Goal: Book appointment/travel/reservation

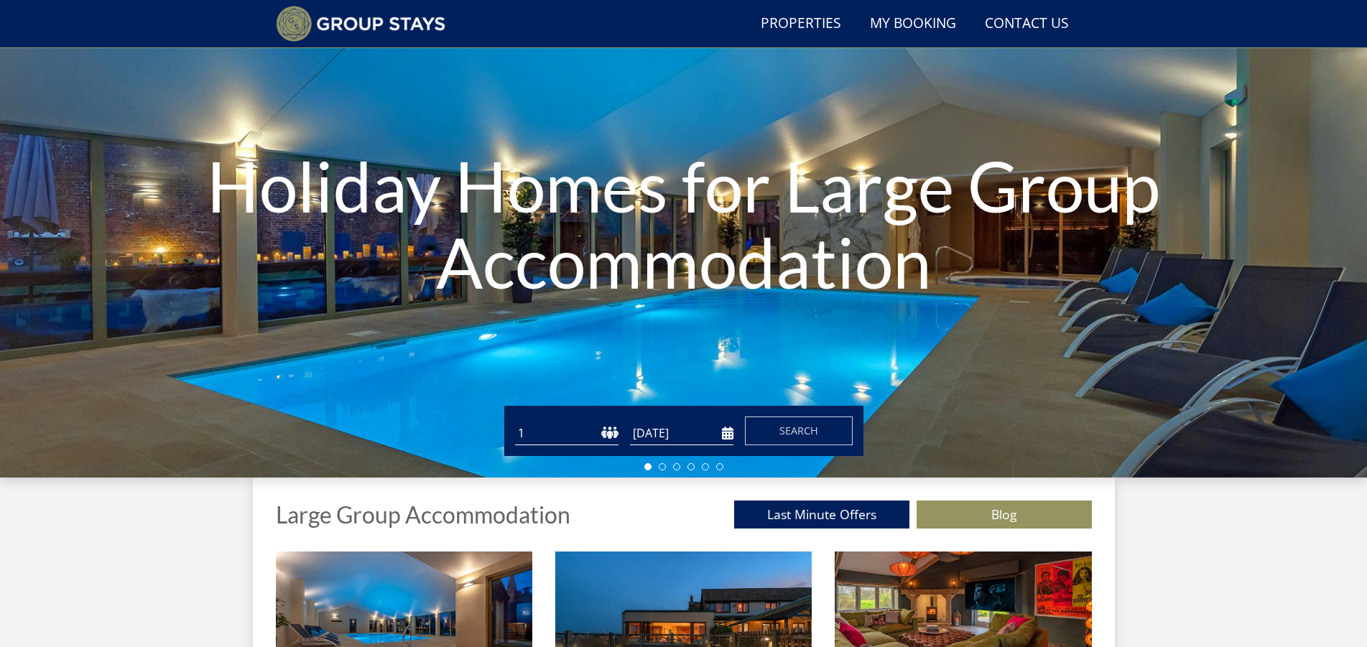
scroll to position [110, 0]
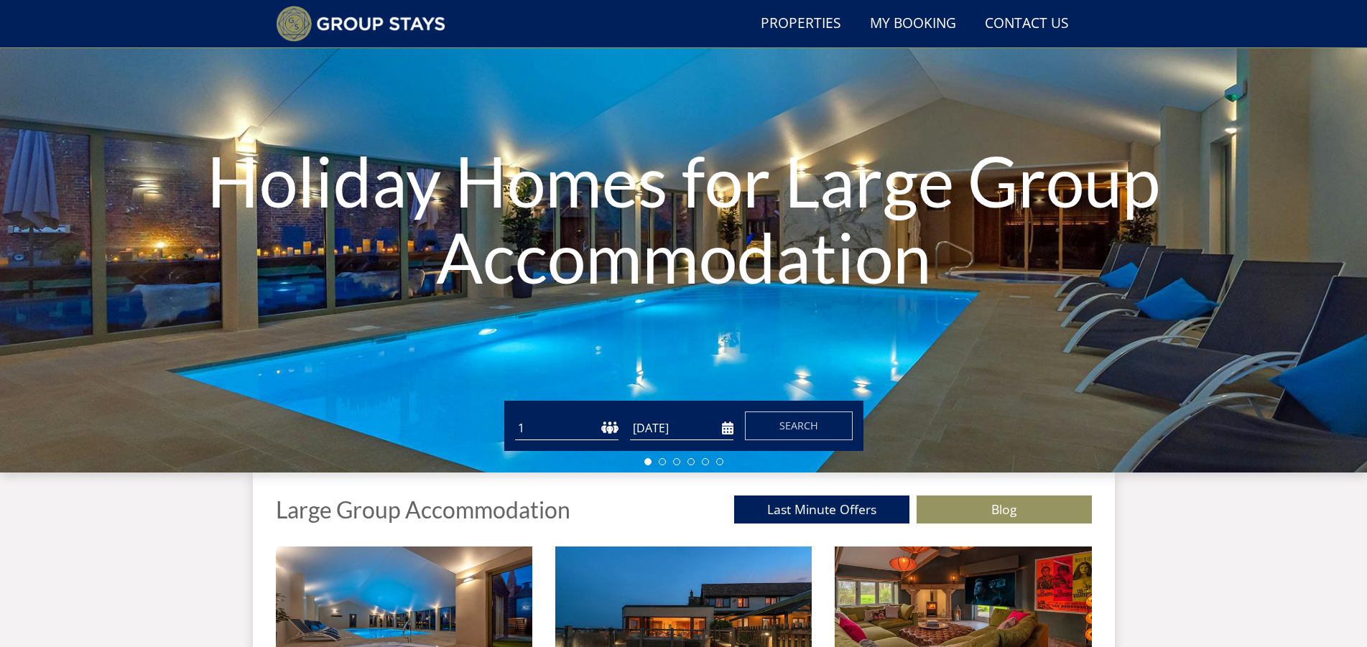
click at [605, 426] on select "1 2 3 4 5 6 7 8 9 10 11 12 13 14 15 16 17 18 19 20 21 22 23 24 25 26 27 28 29 3…" at bounding box center [566, 429] width 103 height 24
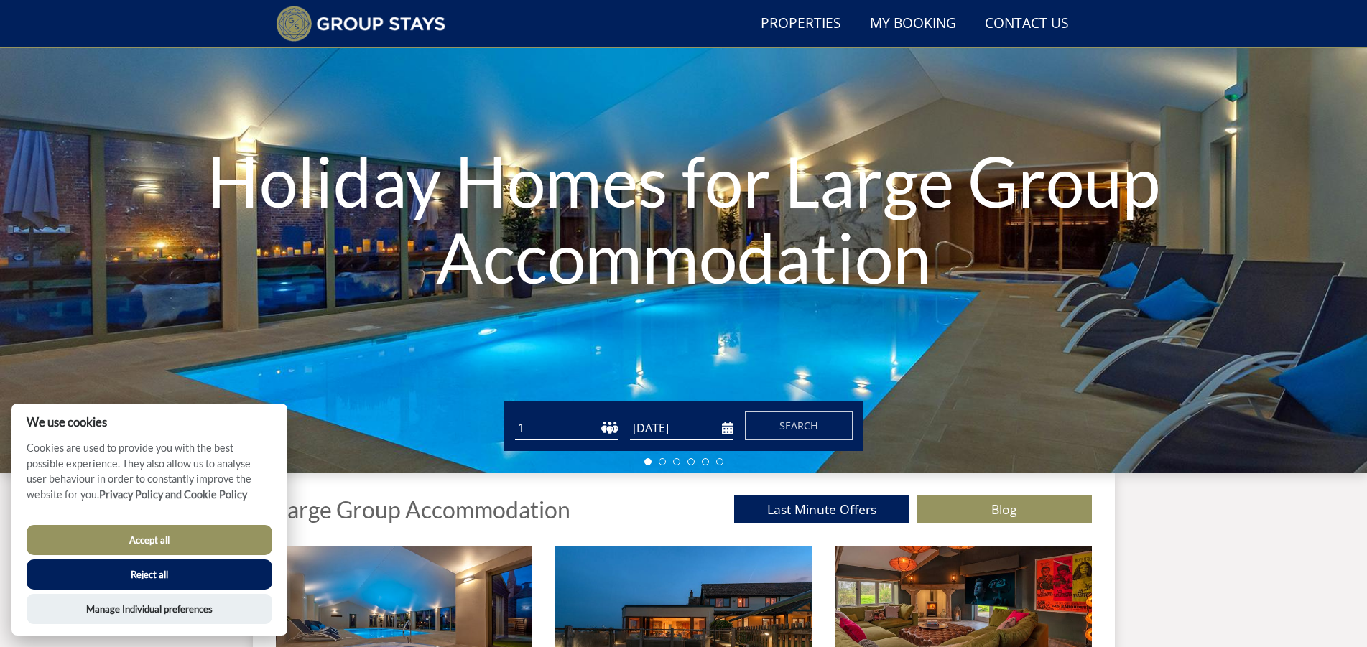
click at [577, 434] on select "1 2 3 4 5 6 7 8 9 10 11 12 13 14 15 16 17 18 19 20 21 22 23 24 25 26 27 28 29 3…" at bounding box center [566, 429] width 103 height 24
select select "14"
click at [515, 417] on select "1 2 3 4 5 6 7 8 9 10 11 12 13 14 15 16 17 18 19 20 21 22 23 24 25 26 27 28 29 3…" at bounding box center [566, 429] width 103 height 24
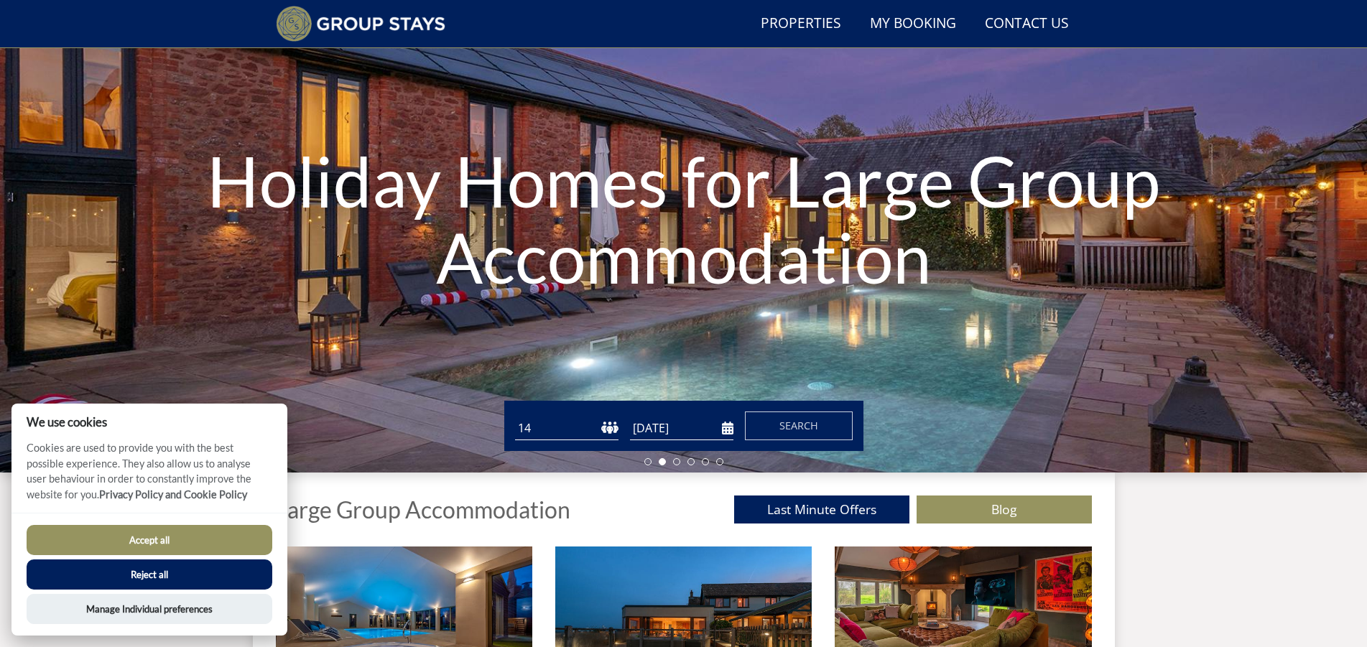
click at [725, 428] on input "[DATE]" at bounding box center [681, 429] width 103 height 24
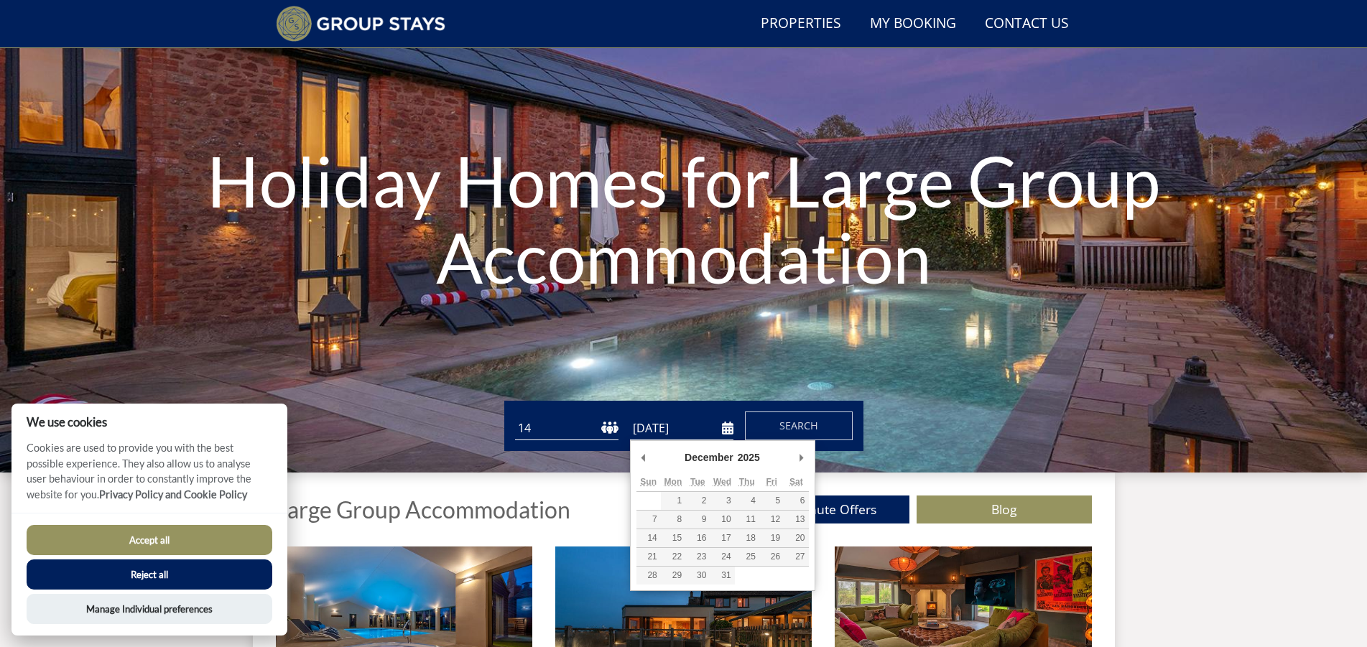
type input "[DATE]"
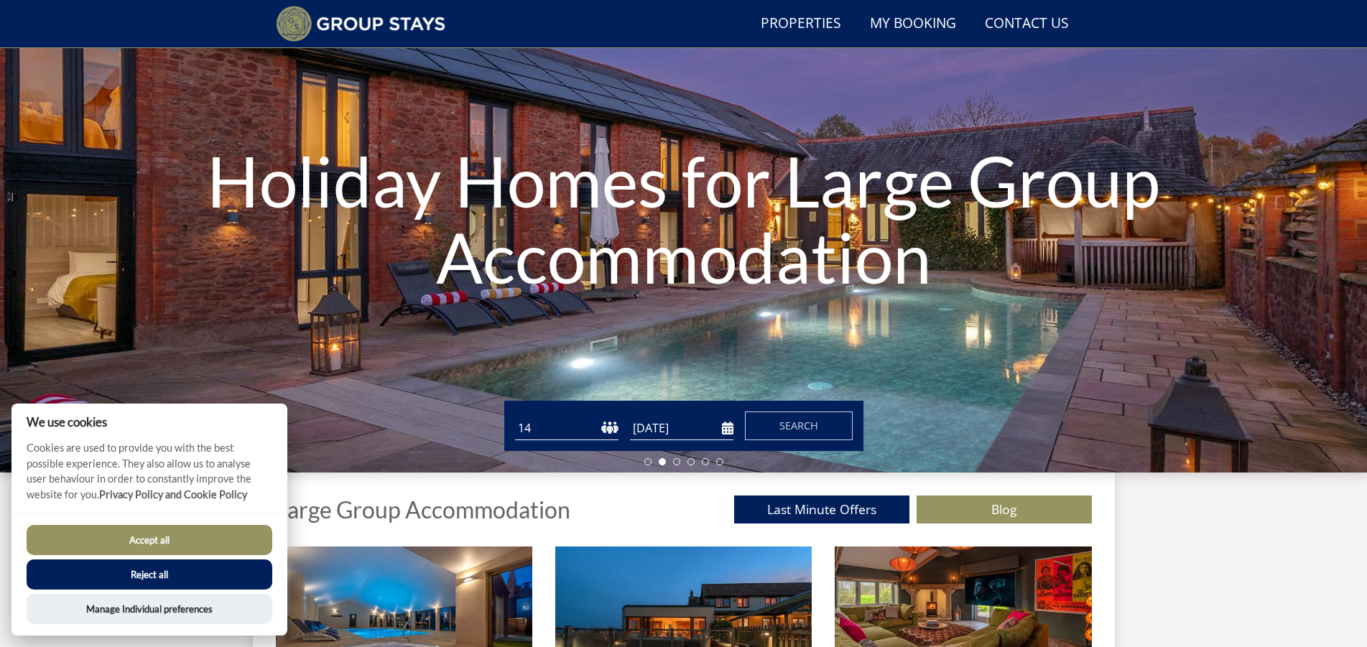
click at [789, 422] on span "Search" at bounding box center [798, 426] width 39 height 14
click at [203, 527] on button "Accept all" at bounding box center [150, 540] width 246 height 30
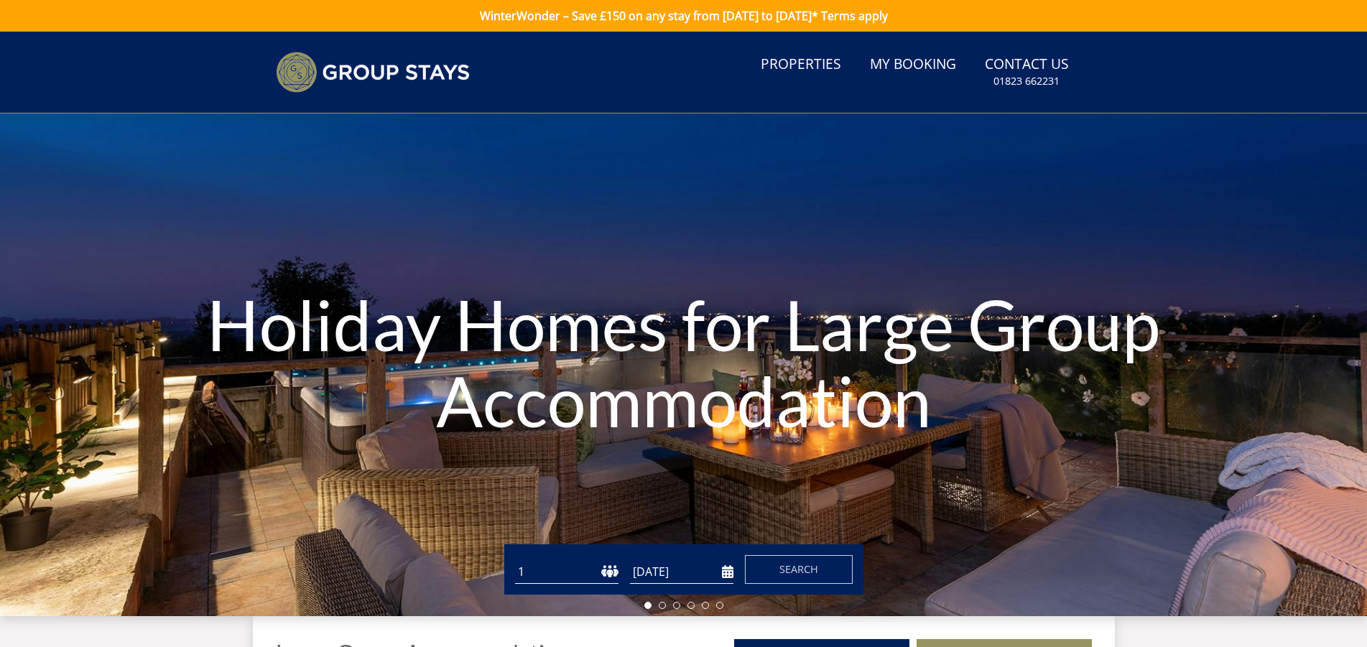
click at [580, 562] on select "1 2 3 4 5 6 7 8 9 10 11 12 13 14 15 16 17 18 19 20 21 22 23 24 25 26 27 28 29 3…" at bounding box center [566, 572] width 103 height 24
select select "14"
click at [515, 560] on select "1 2 3 4 5 6 7 8 9 10 11 12 13 14 15 16 17 18 19 20 21 22 23 24 25 26 27 28 29 3…" at bounding box center [566, 572] width 103 height 24
click at [679, 576] on input "[DATE]" at bounding box center [681, 572] width 103 height 24
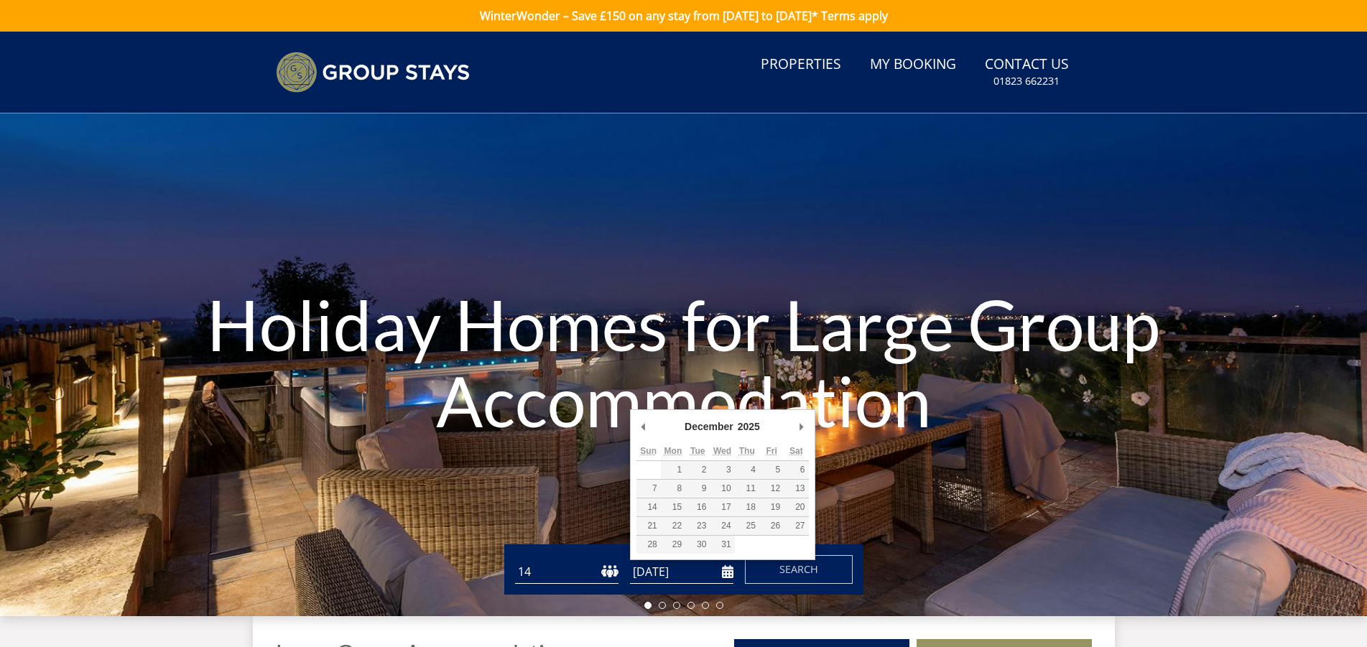
type input "[DATE]"
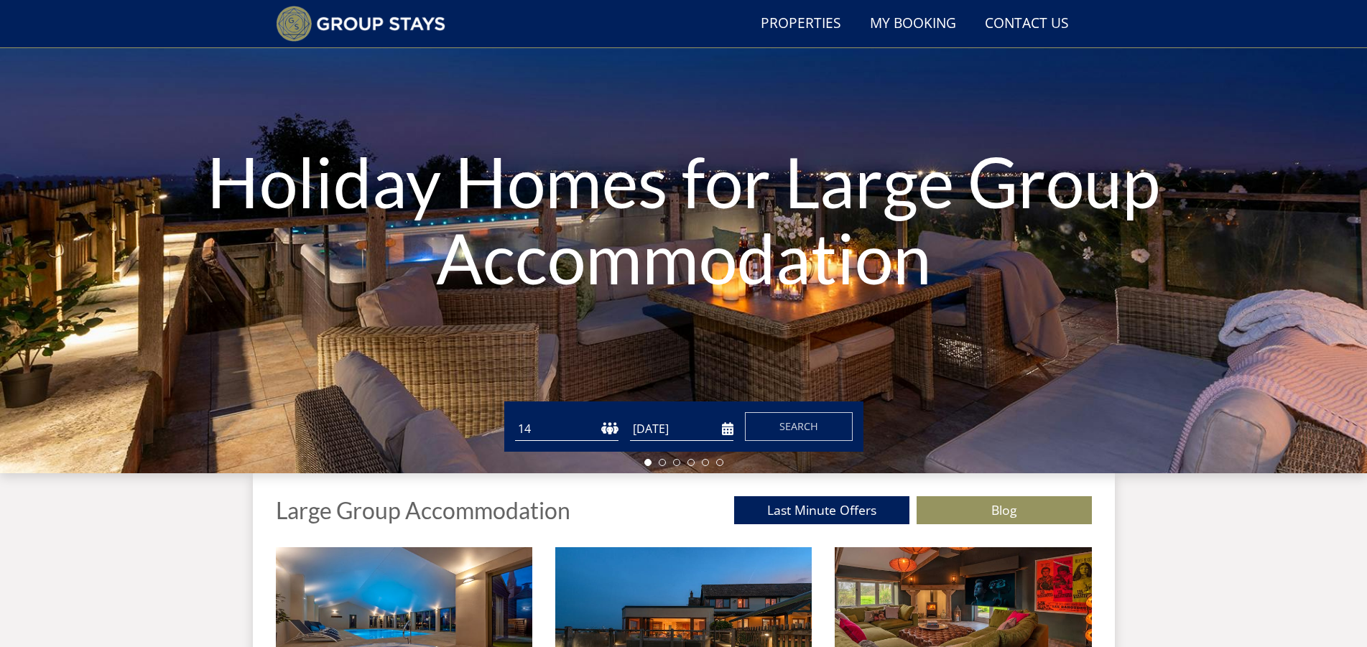
scroll to position [110, 0]
click at [762, 420] on button "Search" at bounding box center [799, 425] width 108 height 29
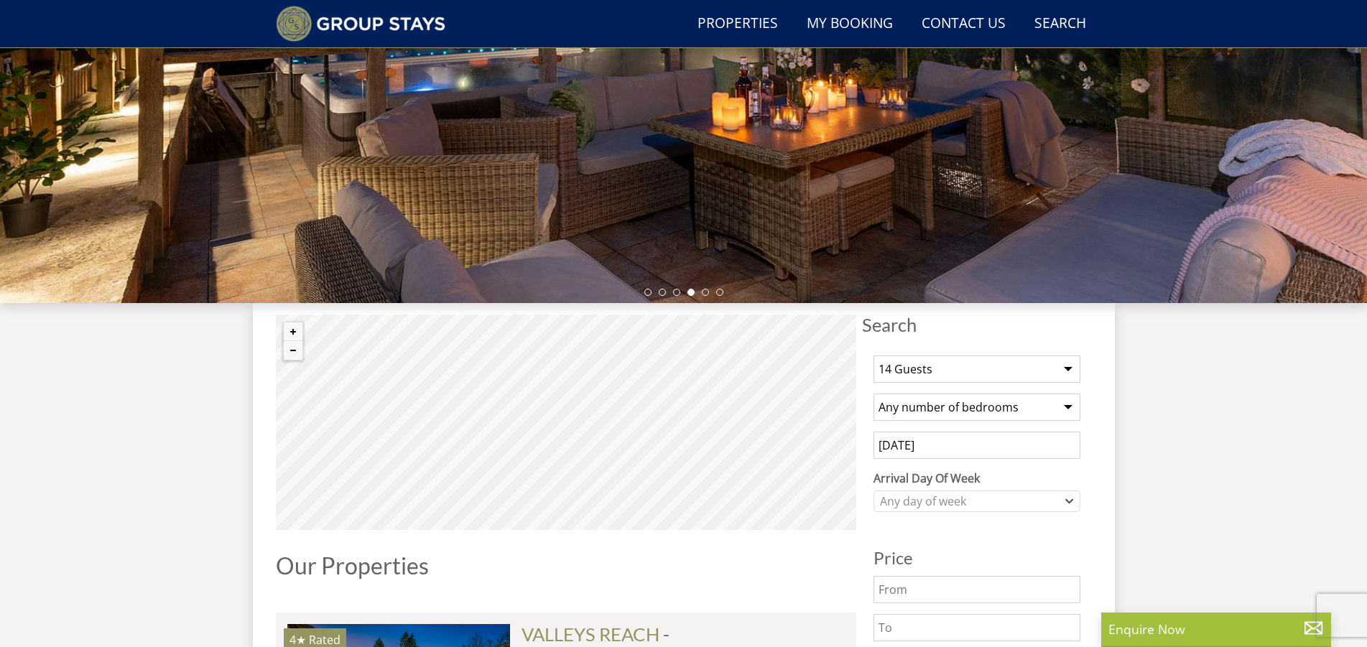
scroll to position [274, 0]
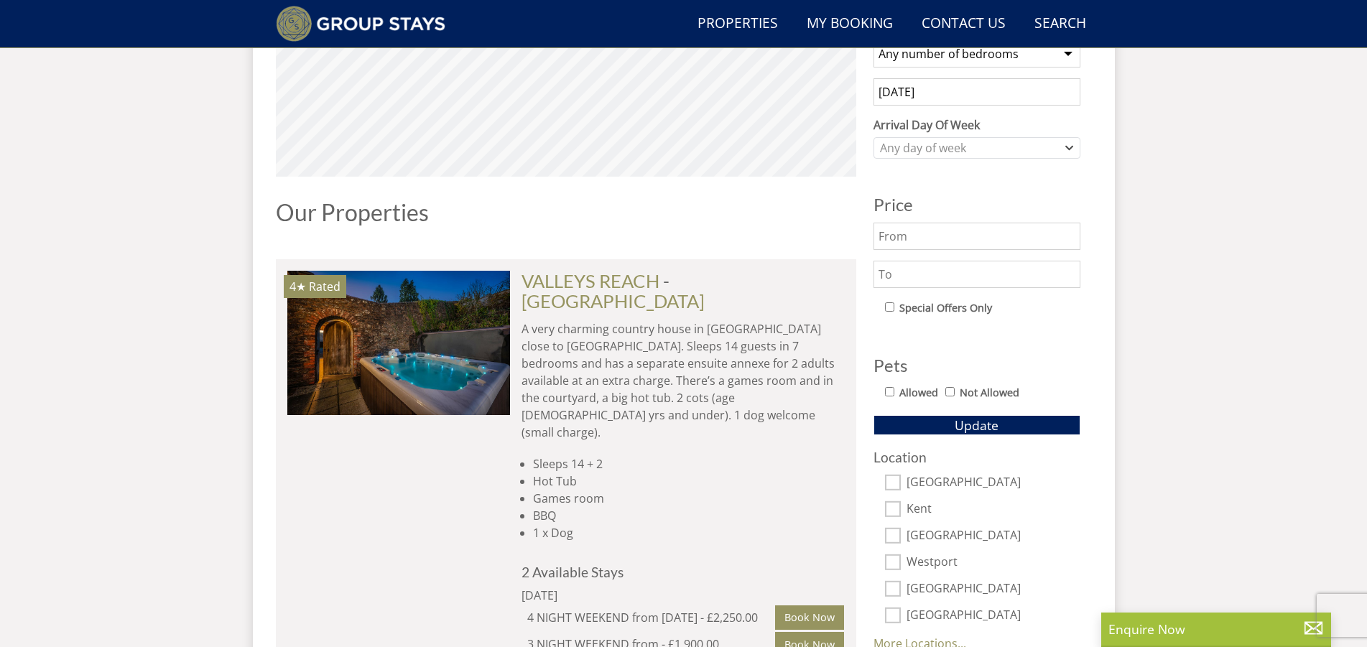
select select "14"
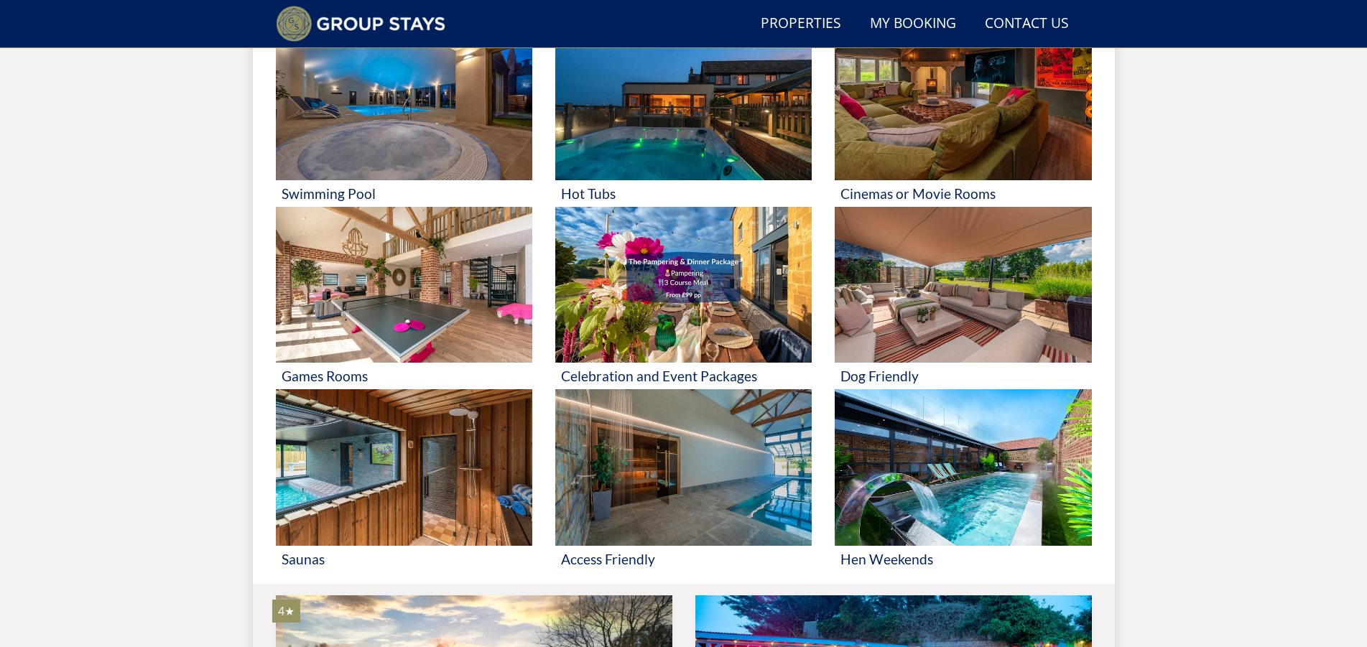
scroll to position [110, 0]
